Goal: Navigation & Orientation: Go to known website

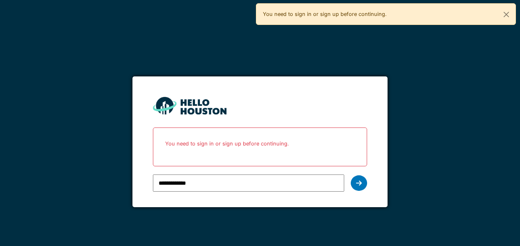
type input "**********"
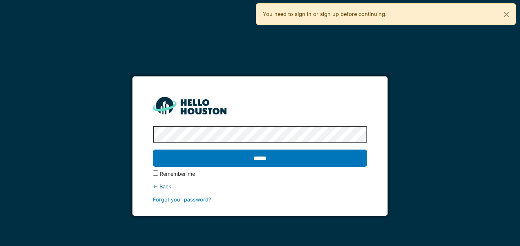
click at [153, 150] on input "******" at bounding box center [260, 158] width 214 height 17
